Goal: Check status: Check status

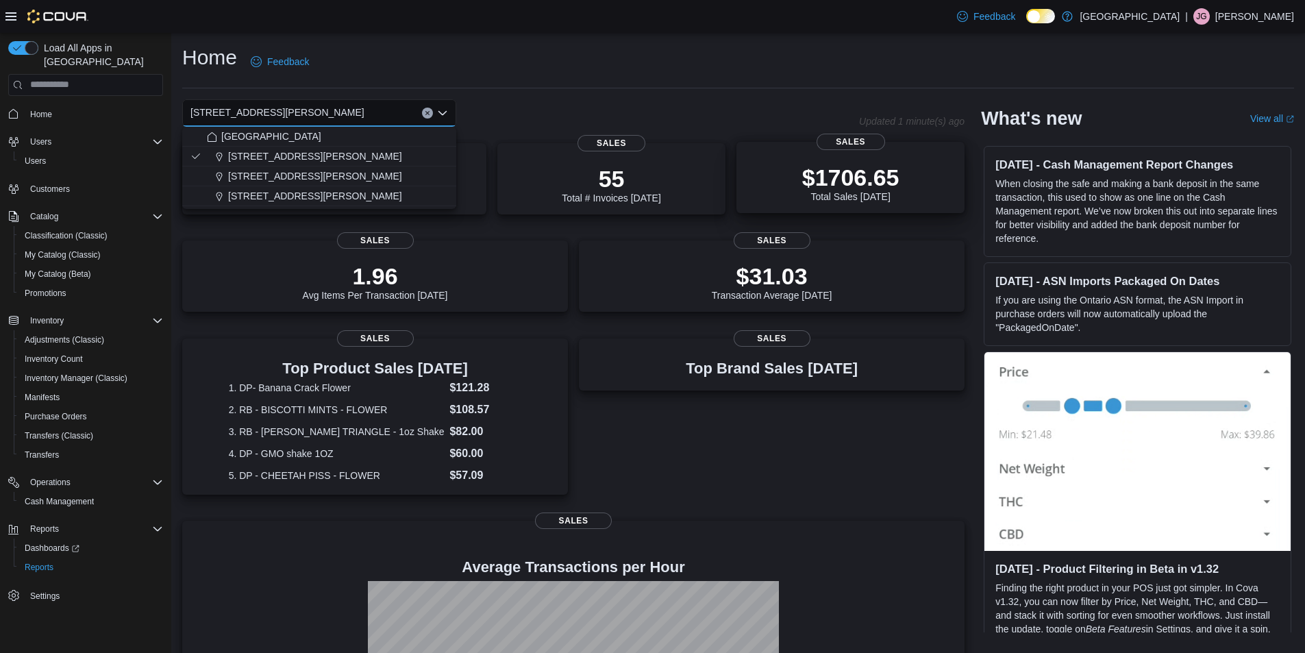
click at [813, 184] on p "$1706.65" at bounding box center [850, 177] width 97 height 27
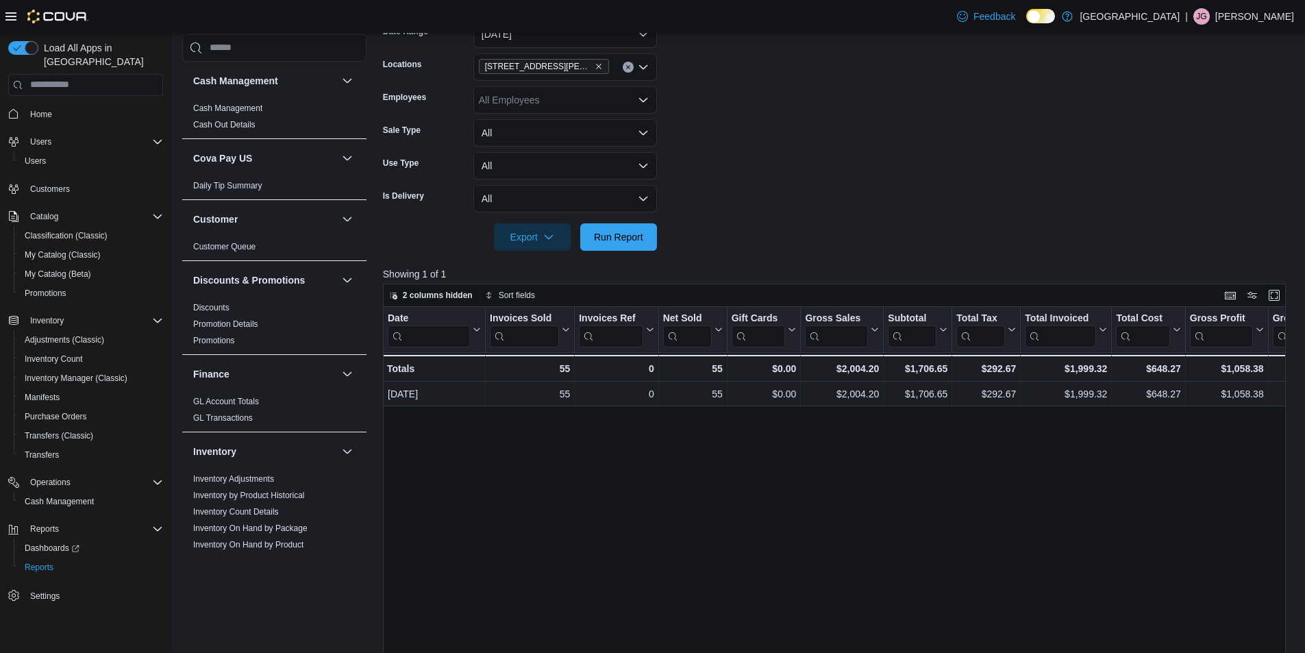
scroll to position [46, 0]
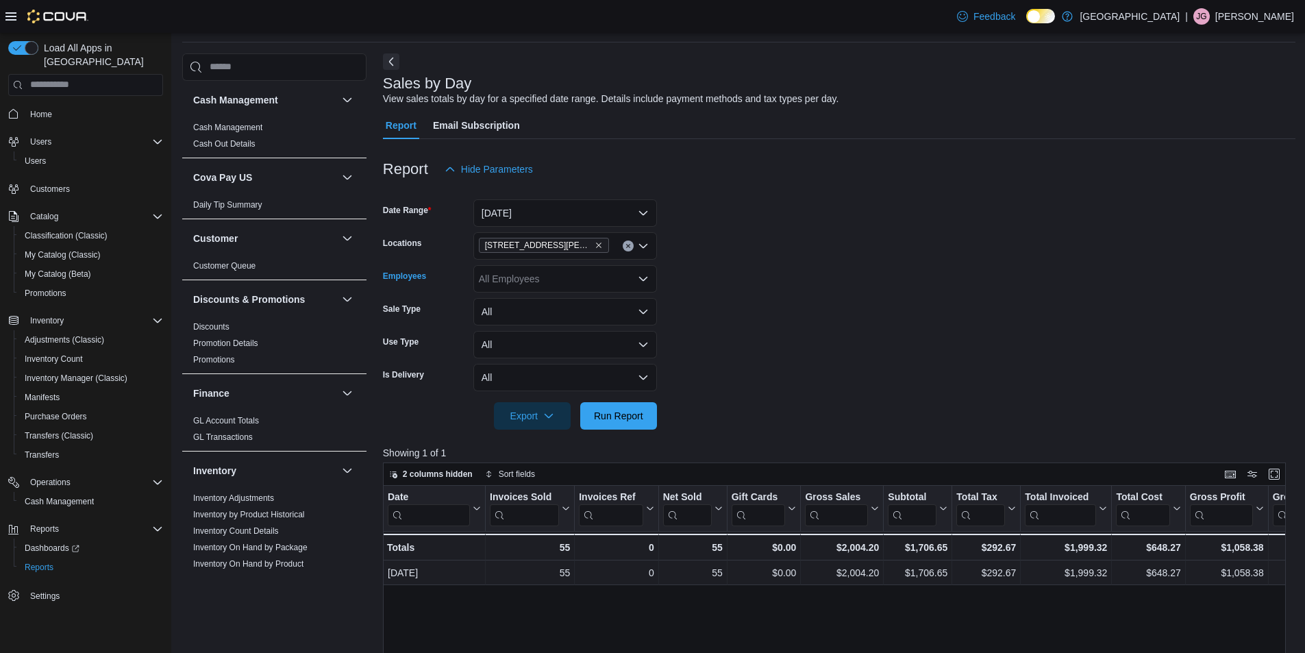
click at [608, 271] on div "All Employees" at bounding box center [565, 278] width 184 height 27
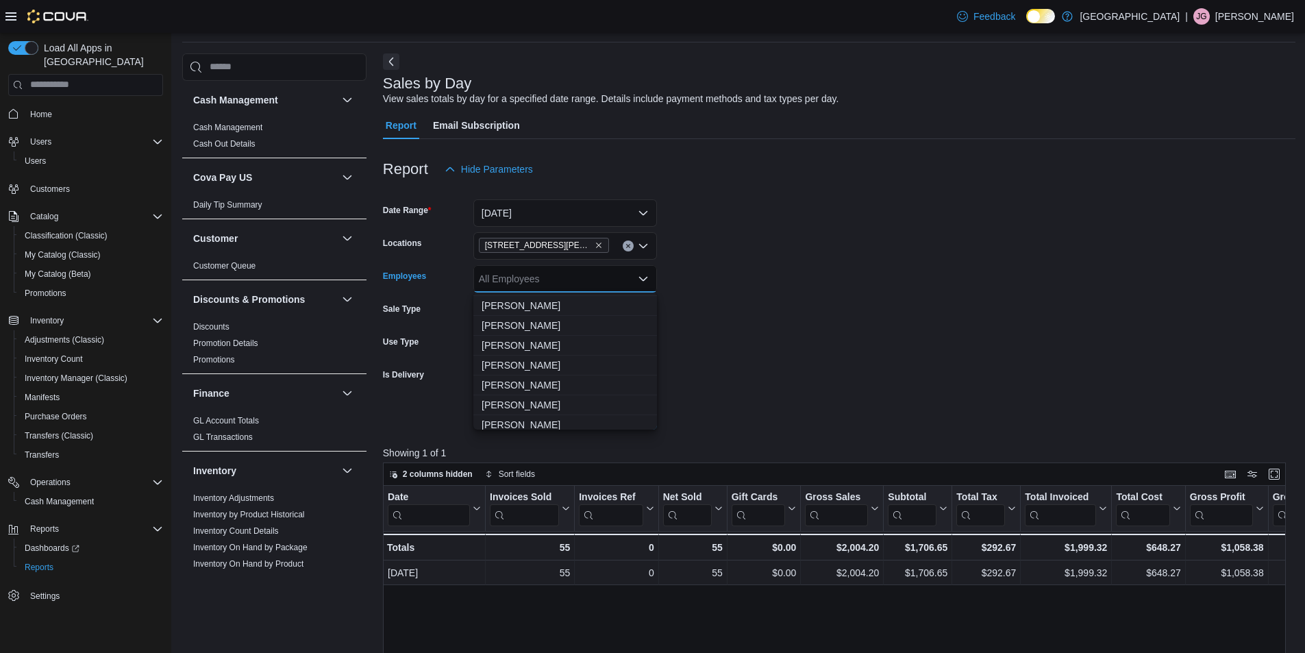
scroll to position [480, 0]
click at [542, 320] on span "[PERSON_NAME]" at bounding box center [565, 319] width 167 height 14
drag, startPoint x: 841, startPoint y: 363, endPoint x: 710, endPoint y: 399, distance: 135.8
click at [830, 363] on form "Date Range Today Locations 1165 McNutt Road Employees Jesus Gonzalez Combo box.…" at bounding box center [839, 306] width 913 height 247
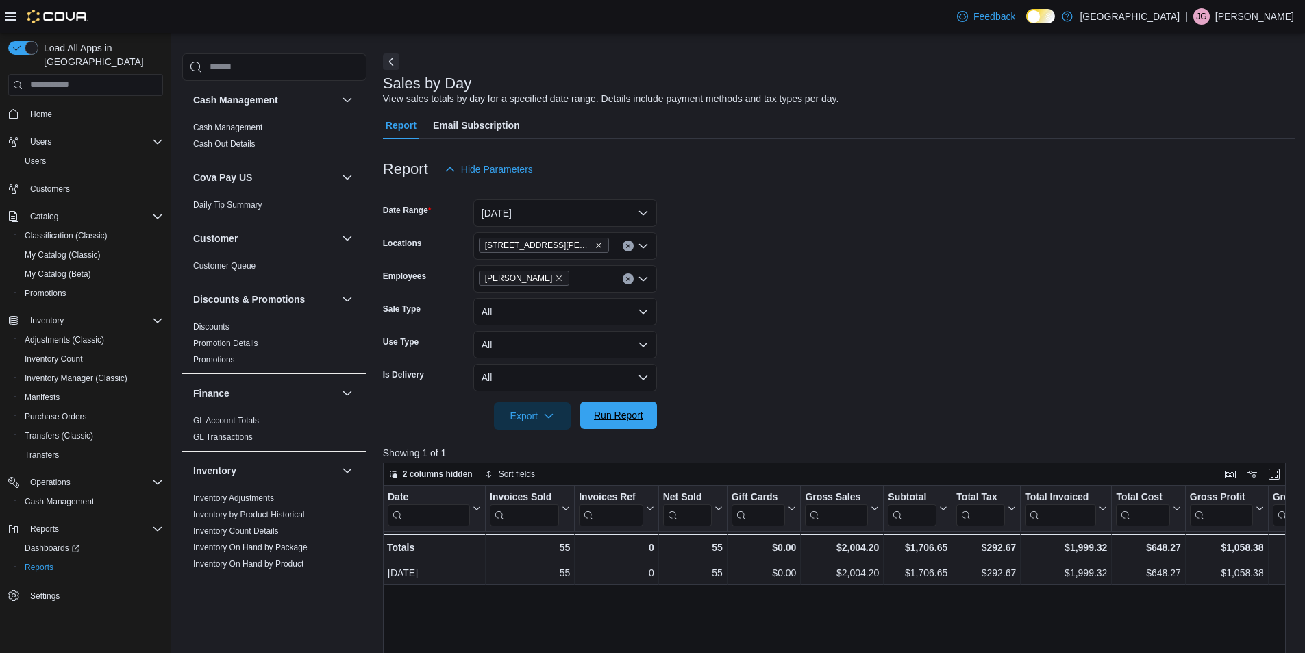
click at [641, 409] on span "Run Report" at bounding box center [618, 415] width 49 height 14
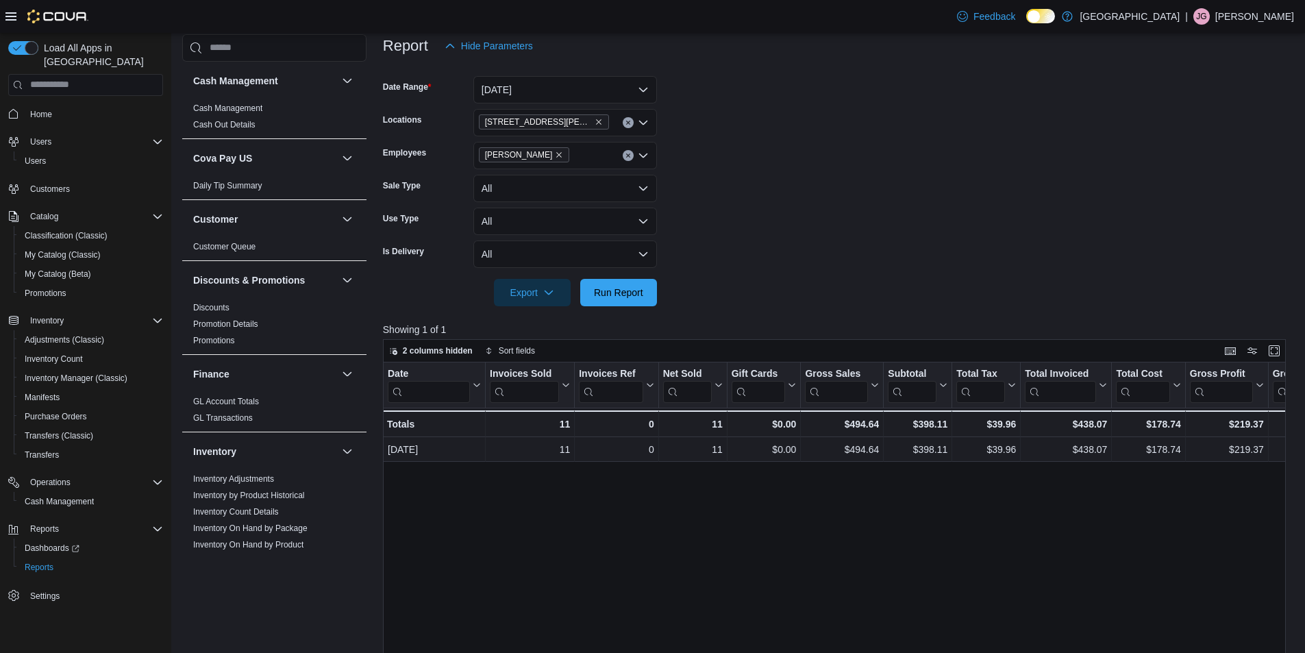
scroll to position [46, 0]
